Goal: Task Accomplishment & Management: Manage account settings

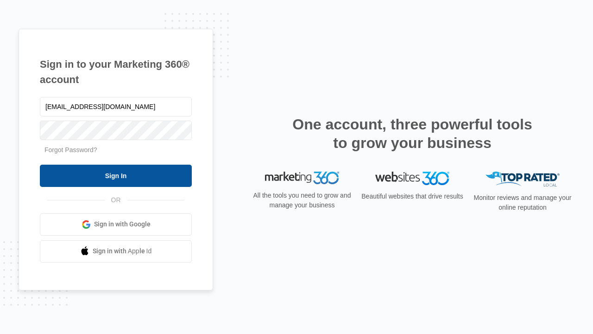
click at [116, 175] on input "Sign In" at bounding box center [116, 176] width 152 height 22
